Goal: Information Seeking & Learning: Learn about a topic

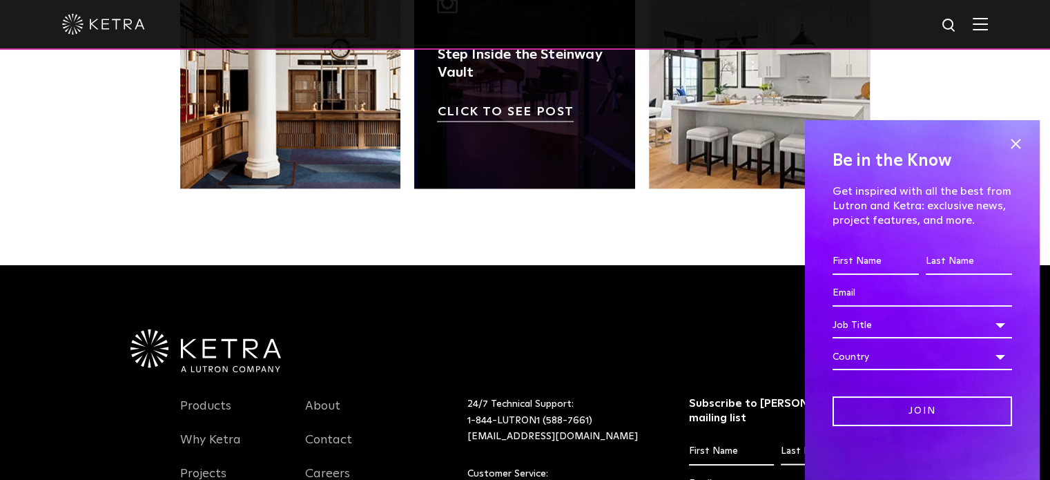
scroll to position [2624, 0]
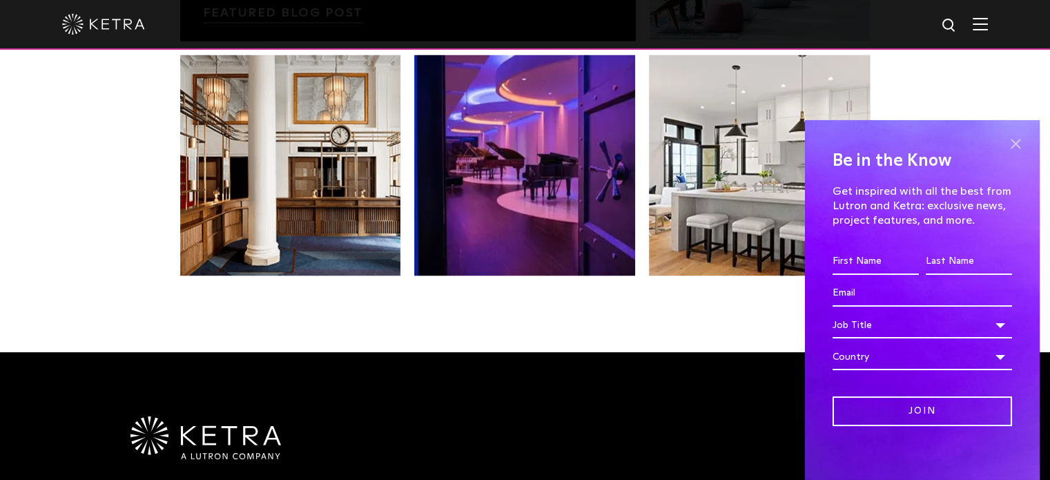
click at [1005, 142] on span at bounding box center [1015, 144] width 21 height 21
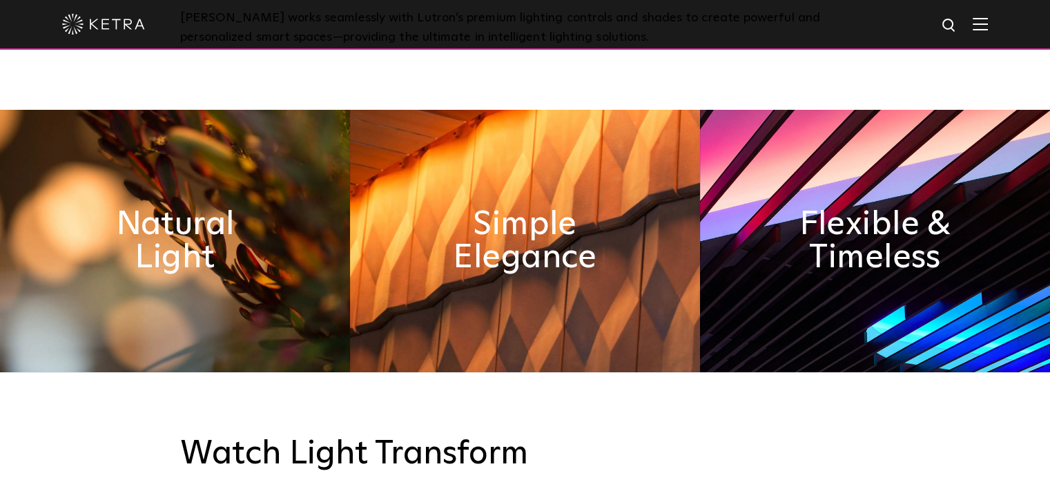
scroll to position [416, 0]
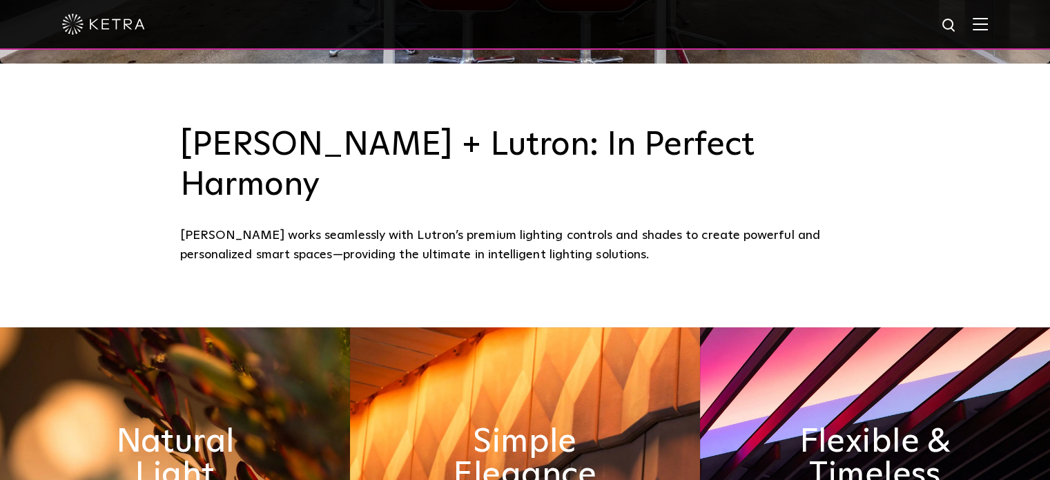
click at [958, 21] on img at bounding box center [949, 25] width 17 height 17
type input "AL-111"
click at [905, 15] on button "Search" at bounding box center [915, 25] width 21 height 21
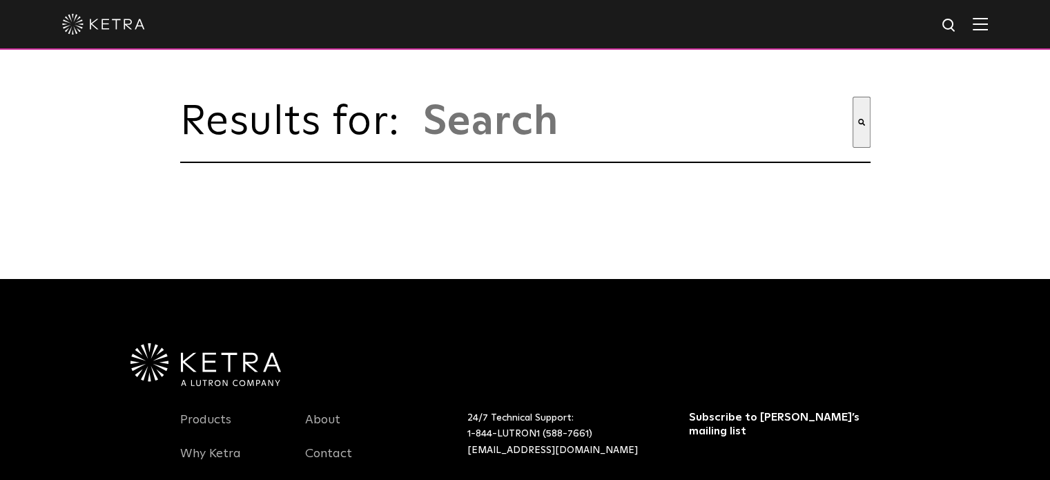
type input "al-111"
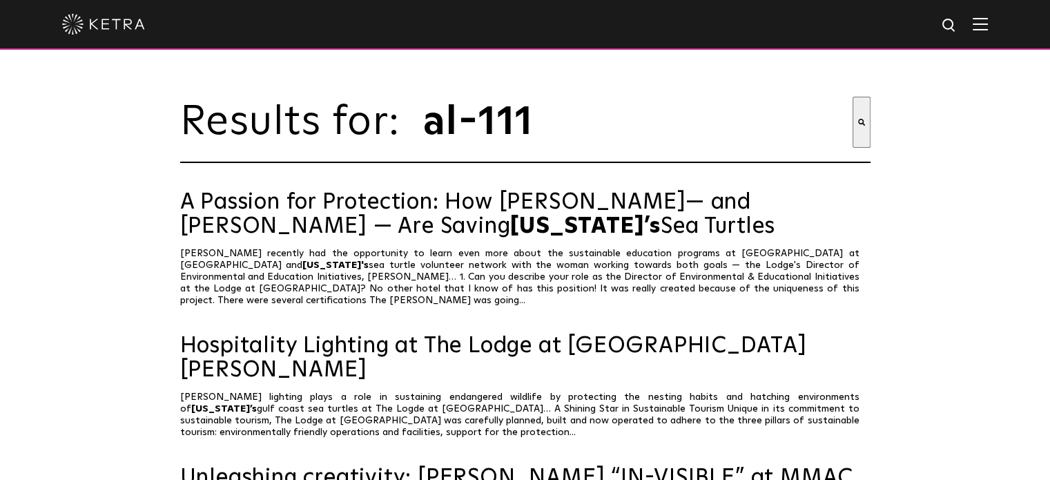
click at [958, 26] on img at bounding box center [949, 25] width 17 height 17
drag, startPoint x: 809, startPoint y: 25, endPoint x: 762, endPoint y: 27, distance: 47.7
click at [762, 27] on input "al-111" at bounding box center [819, 25] width 181 height 31
type input "G-2"
click at [910, 15] on button "Search" at bounding box center [920, 25] width 21 height 21
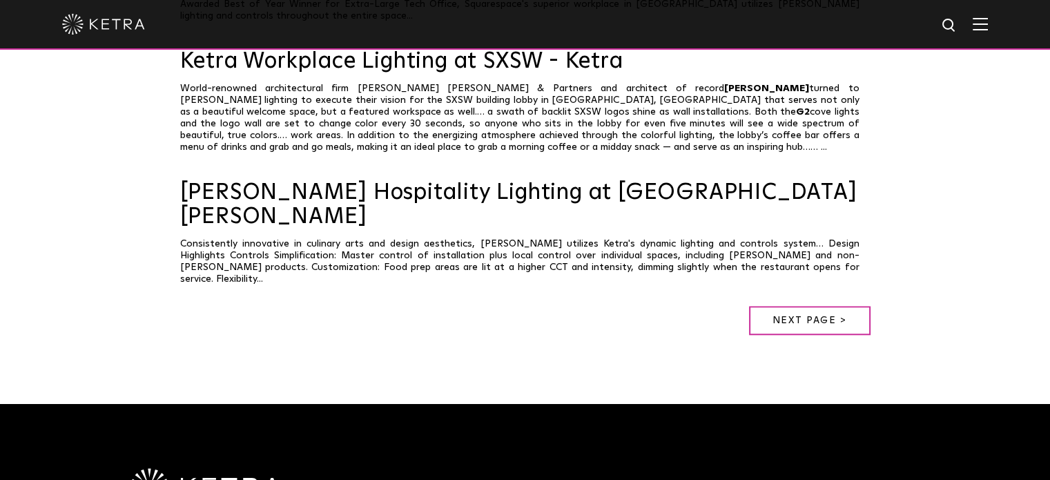
scroll to position [1235, 0]
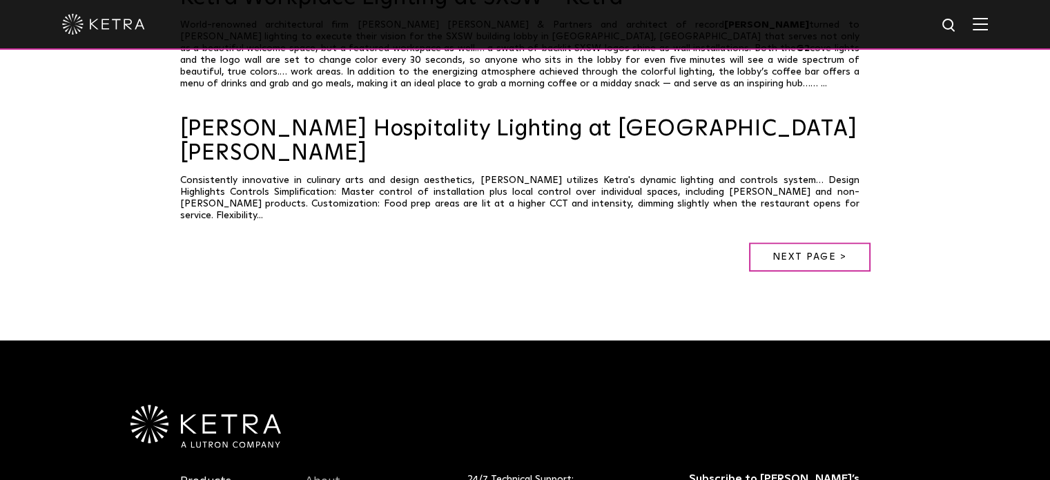
click at [204, 473] on link "Products" at bounding box center [205, 489] width 51 height 32
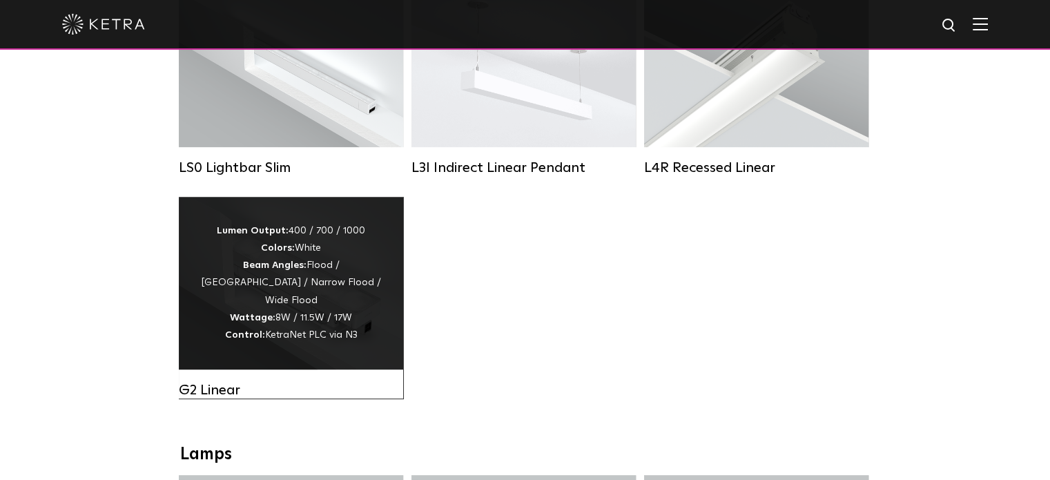
scroll to position [621, 0]
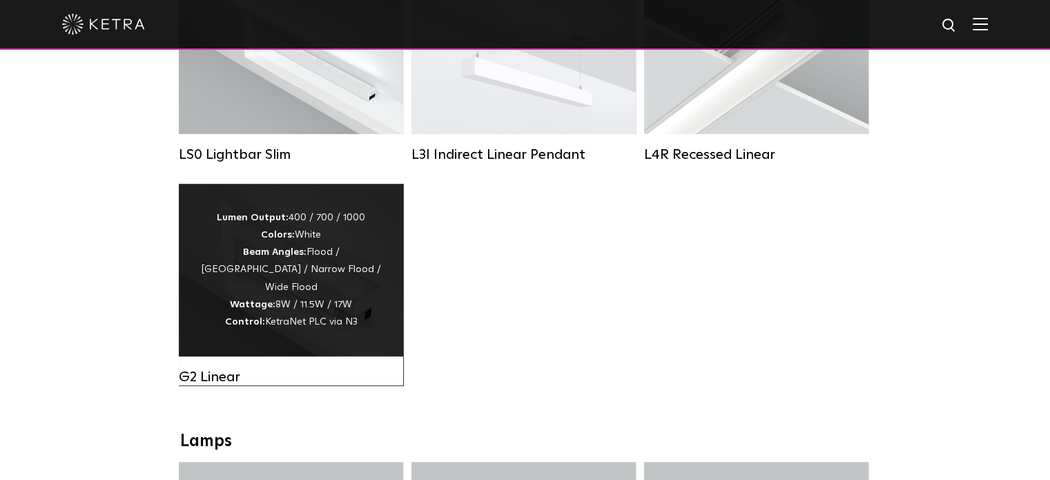
click at [301, 262] on div "Lumen Output: 400 / 700 / 1000 Colors: White Beam Angles: Flood / [GEOGRAPHIC_D…" at bounding box center [290, 269] width 183 height 121
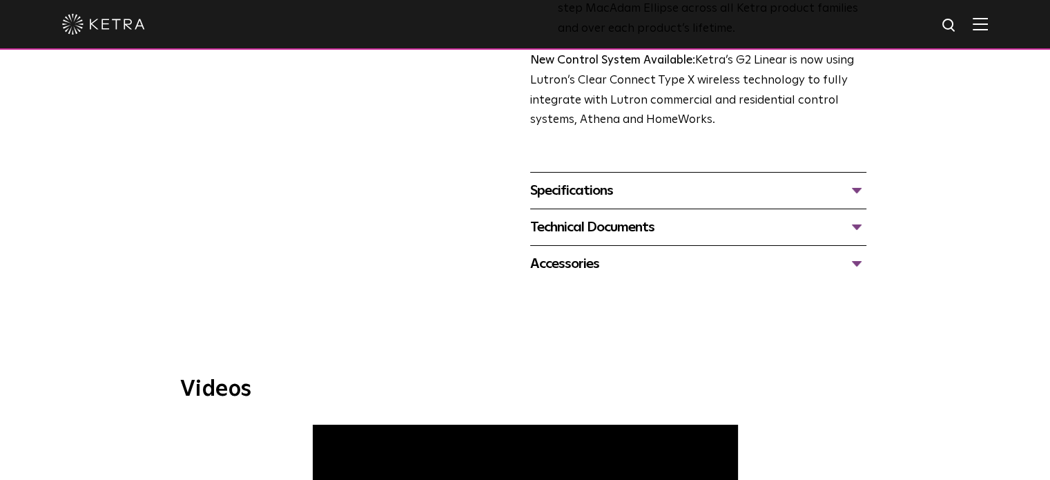
scroll to position [483, 0]
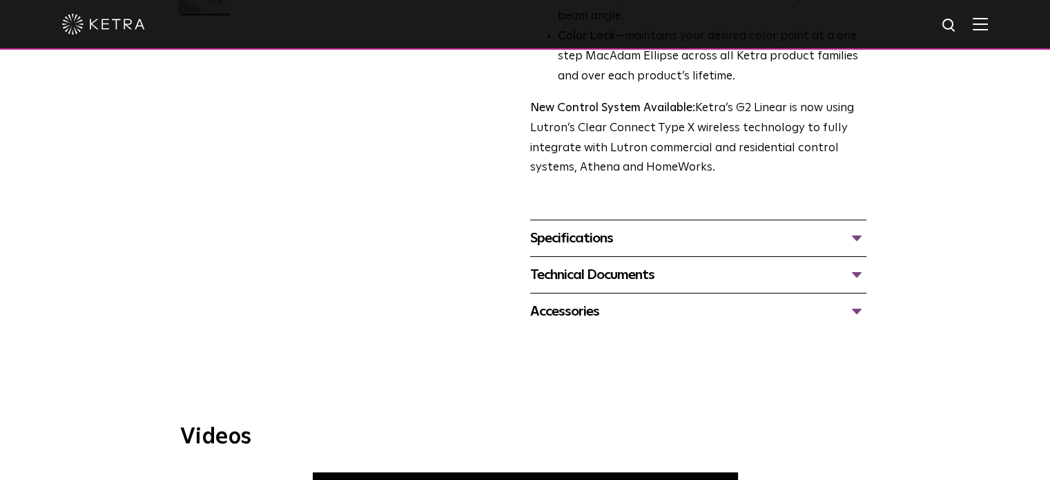
click at [858, 233] on div "Specifications" at bounding box center [698, 238] width 336 height 22
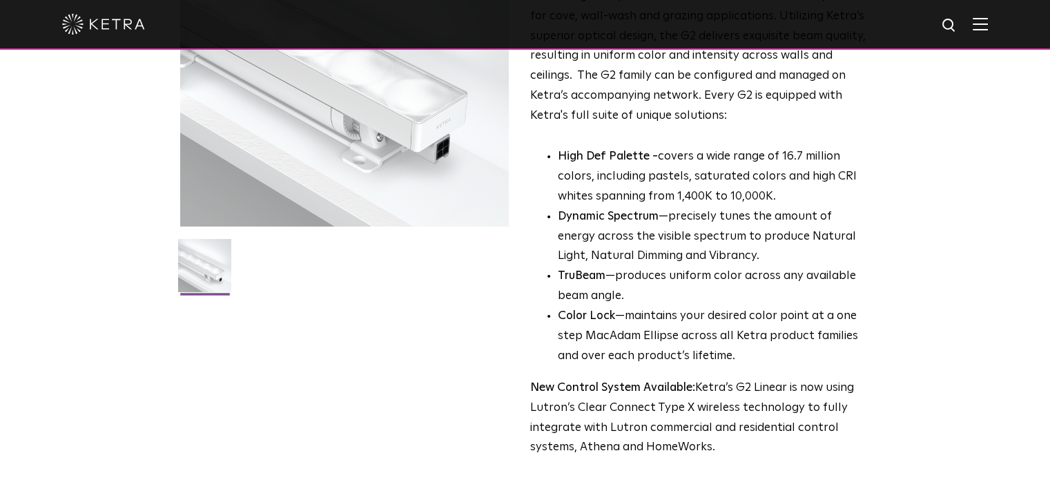
scroll to position [345, 0]
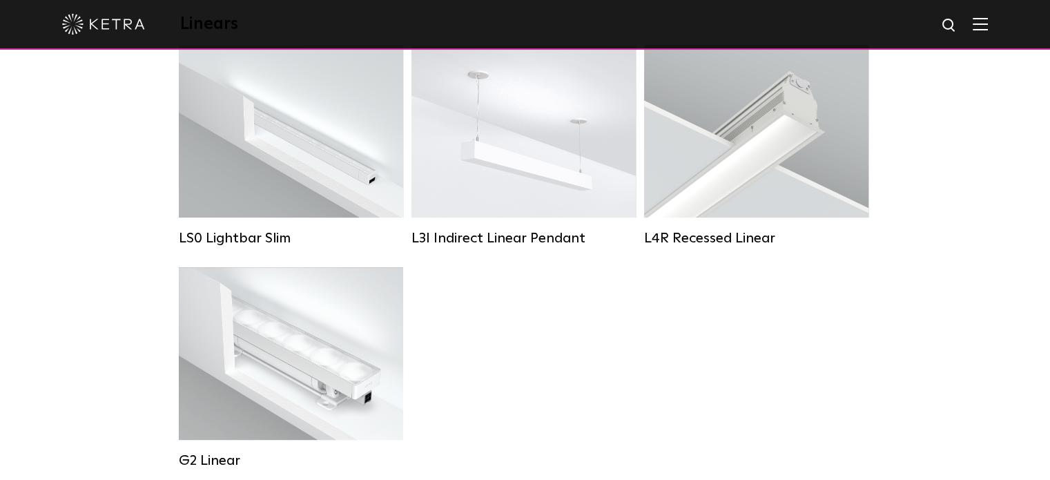
scroll to position [690, 0]
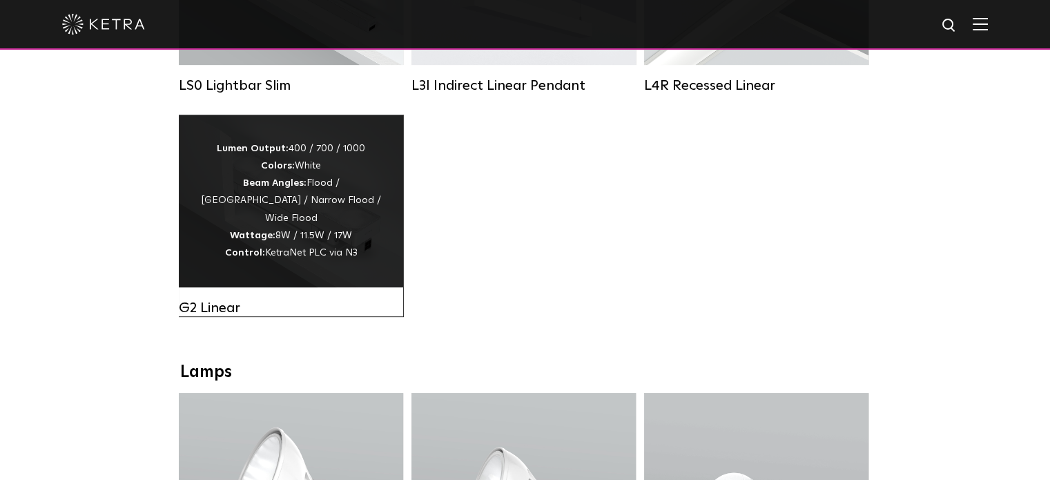
click at [282, 209] on div "Lumen Output: 400 / 700 / 1000 Colors: White Beam Angles: Flood / Graze / Narro…" at bounding box center [290, 200] width 183 height 121
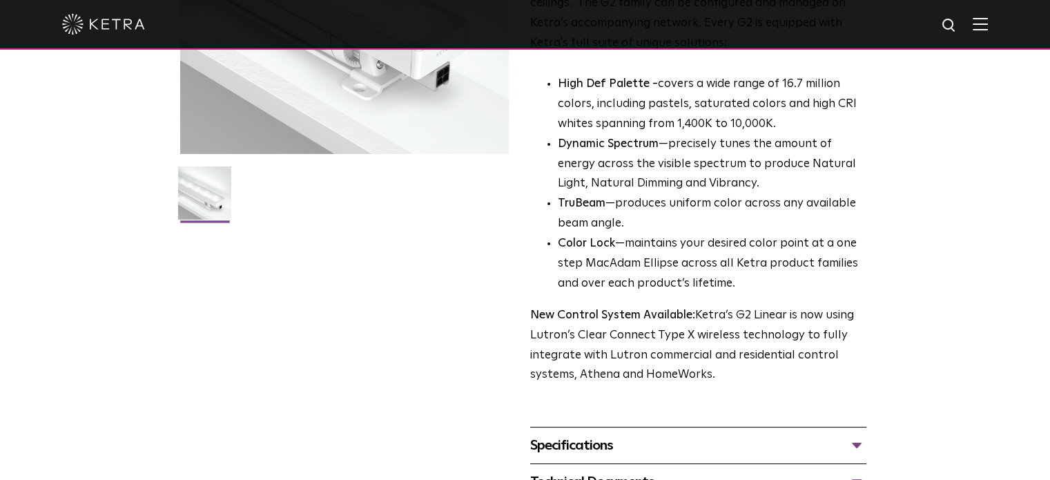
scroll to position [621, 0]
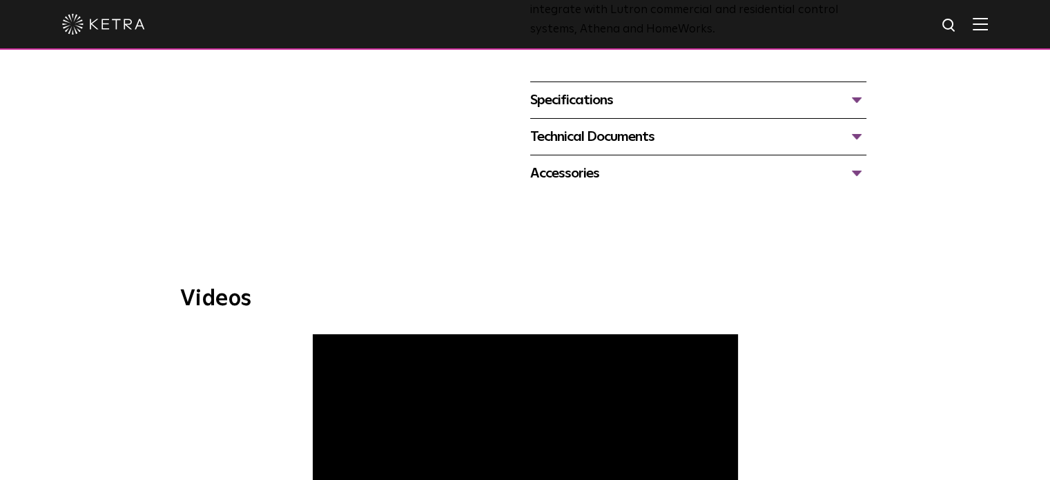
click at [858, 98] on div "Specifications" at bounding box center [698, 100] width 336 height 22
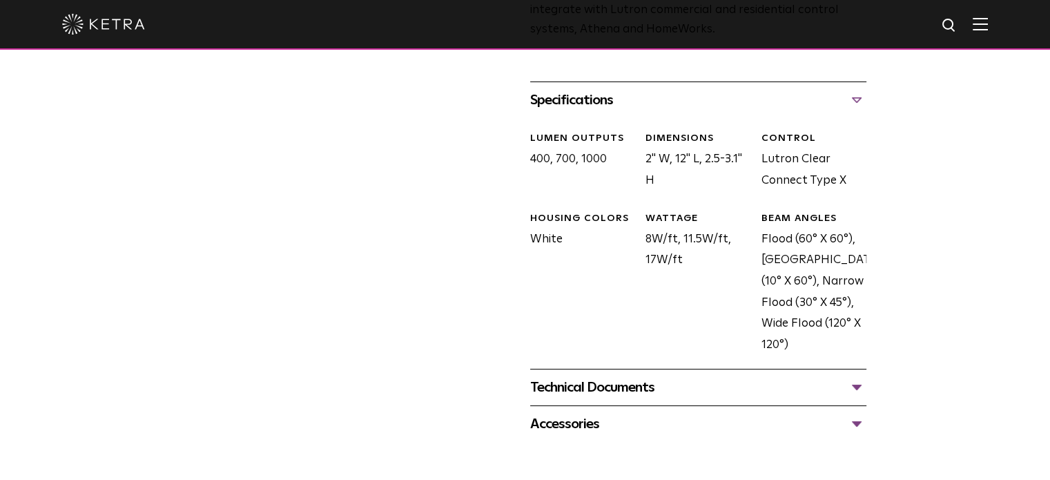
click at [858, 387] on div "Technical Documents" at bounding box center [698, 387] width 336 height 22
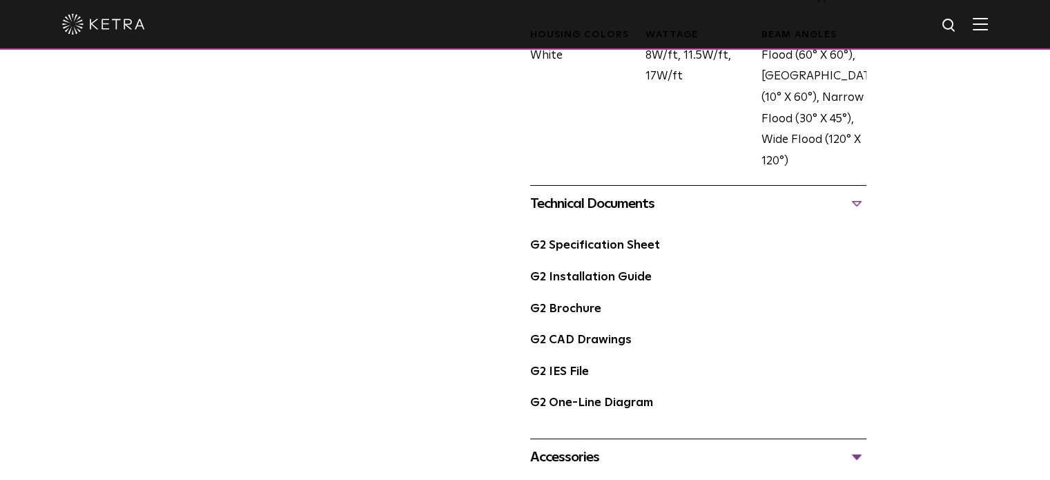
scroll to position [828, 0]
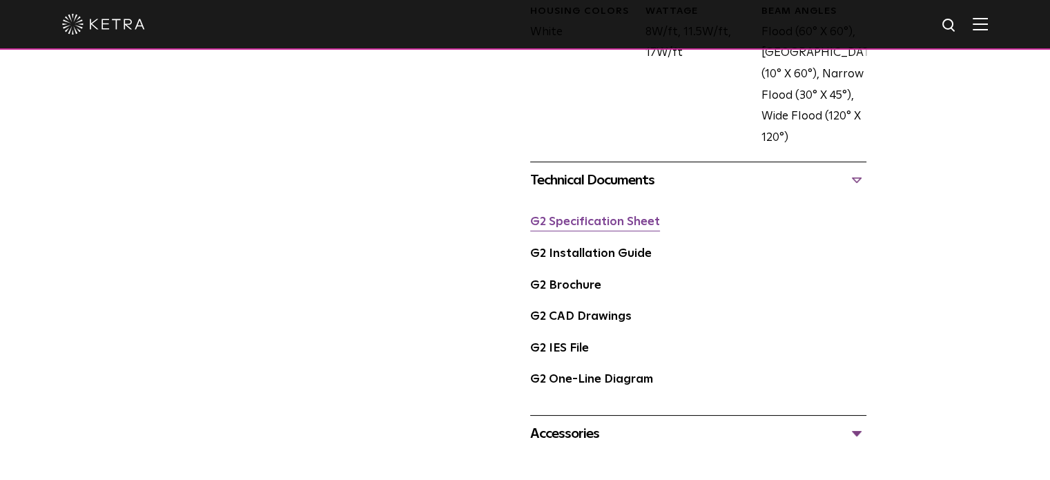
click at [580, 222] on link "G2 Specification Sheet" at bounding box center [595, 222] width 130 height 12
